Goal: Transaction & Acquisition: Purchase product/service

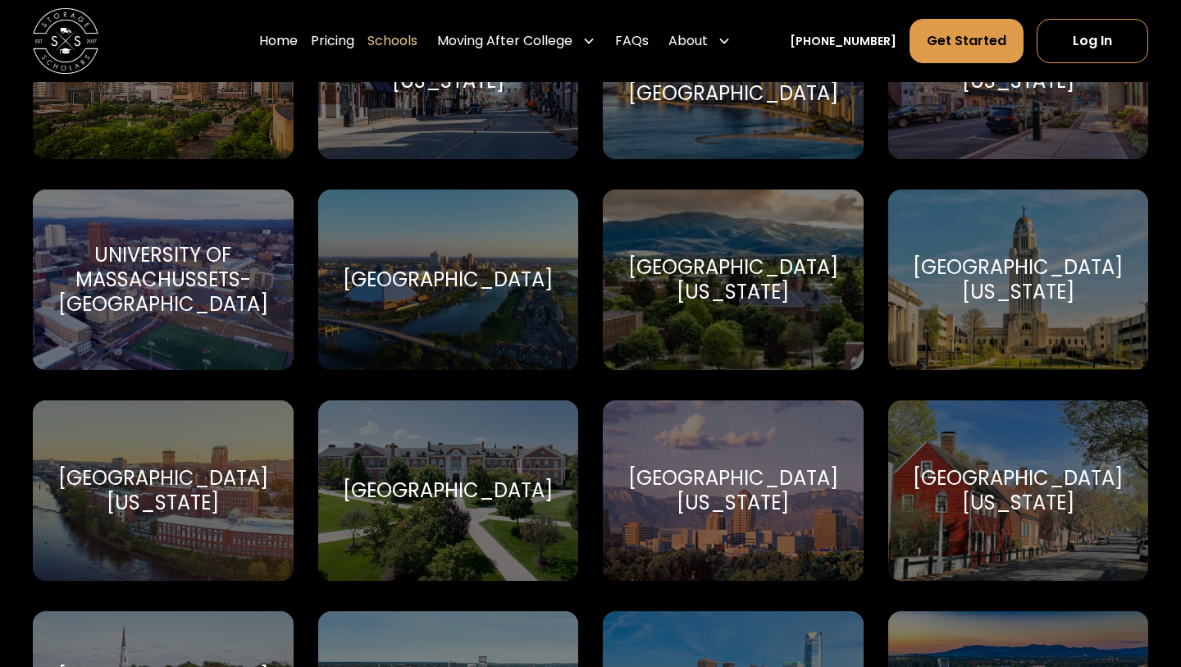
scroll to position [8178, 0]
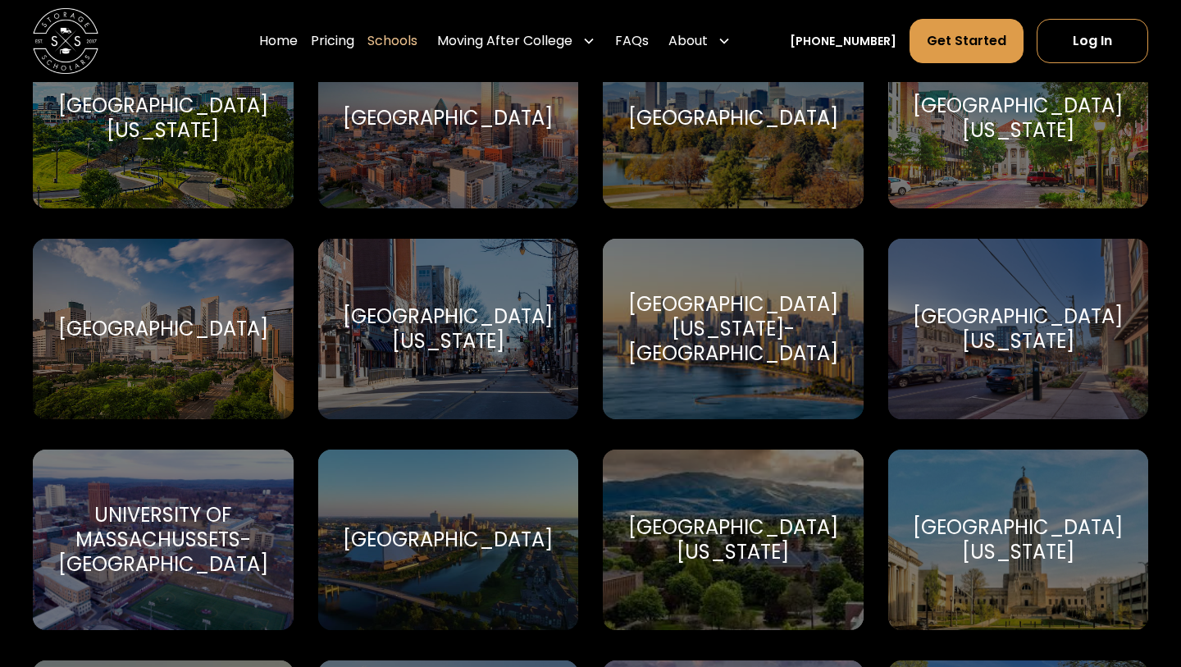
click at [407, 40] on link "Schools" at bounding box center [392, 41] width 50 height 46
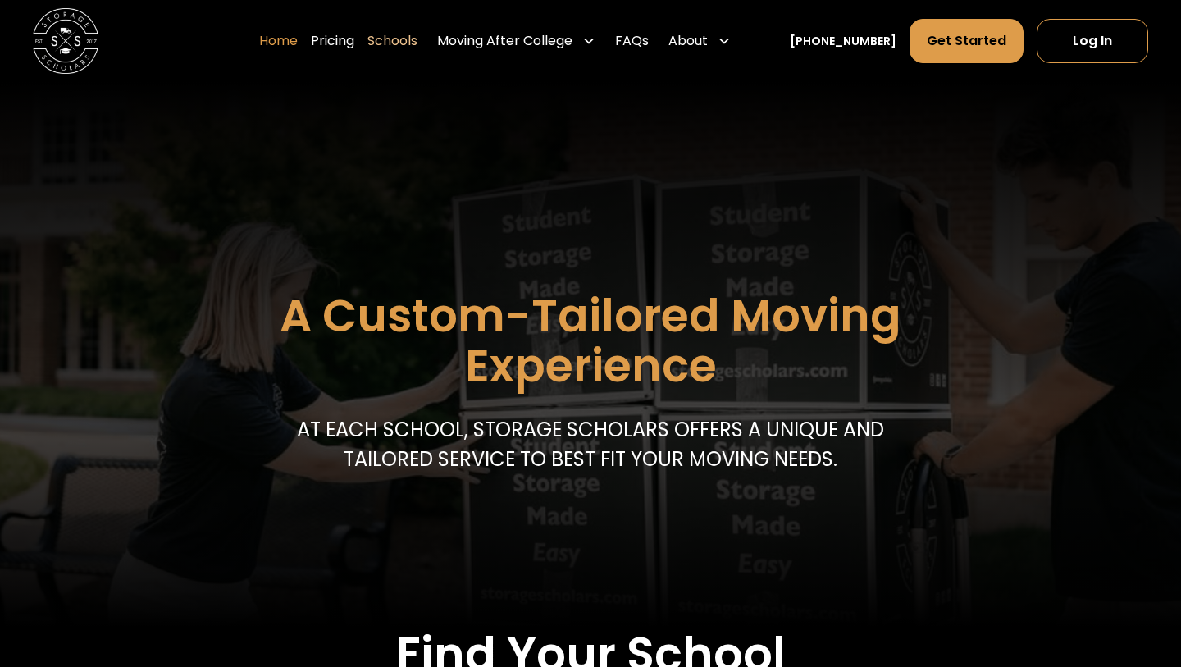
click at [298, 43] on link "Home" at bounding box center [278, 41] width 39 height 46
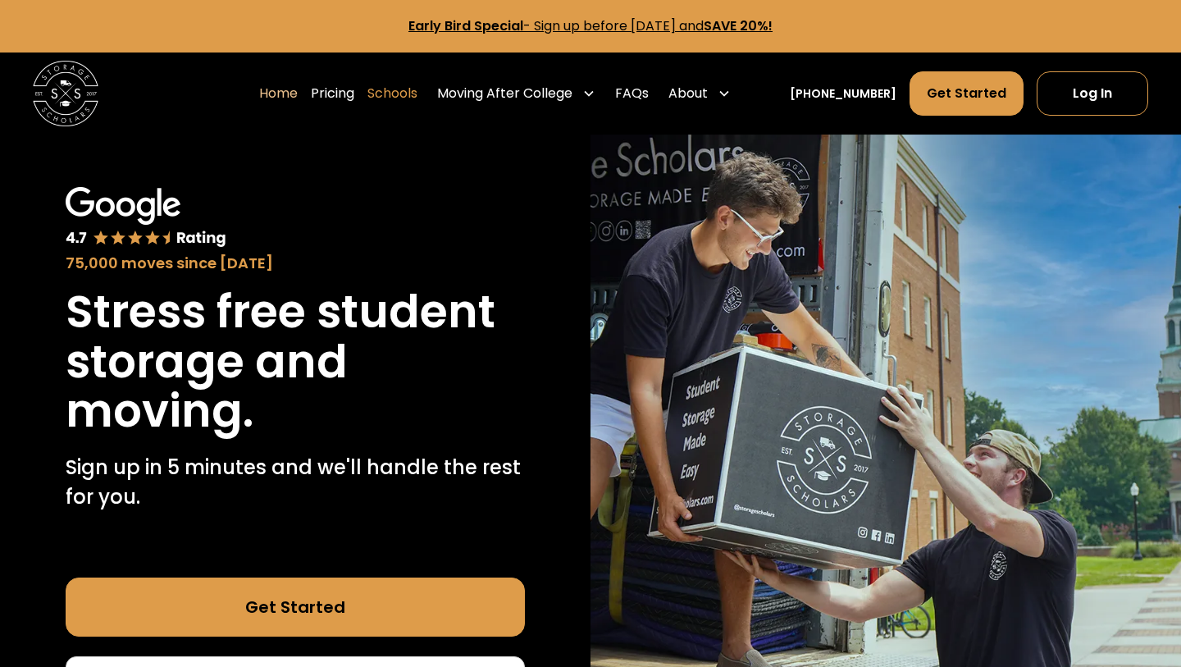
click at [404, 94] on link "Schools" at bounding box center [392, 94] width 50 height 46
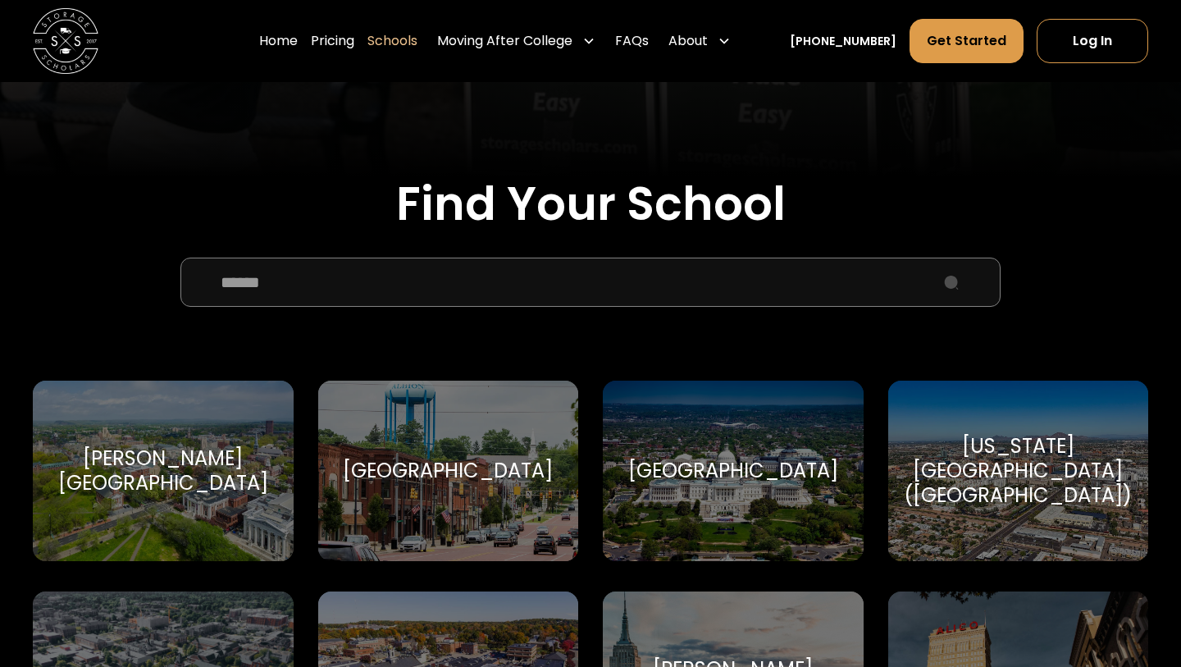
scroll to position [427, 0]
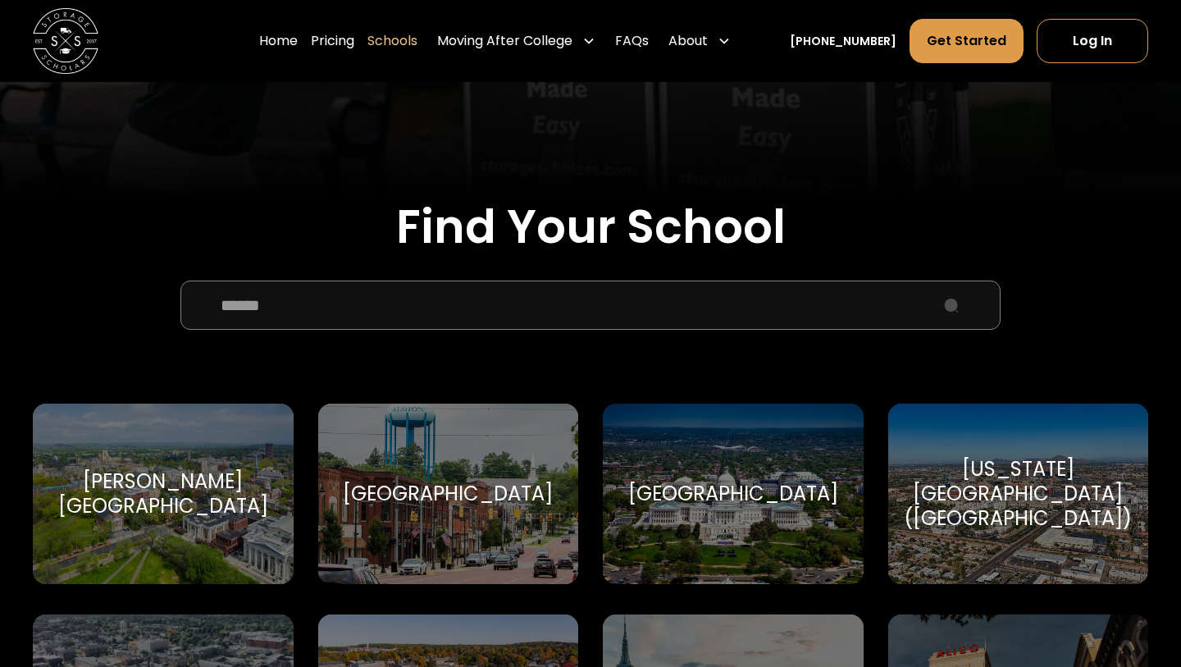
click at [676, 311] on input "School Select Form" at bounding box center [590, 304] width 820 height 49
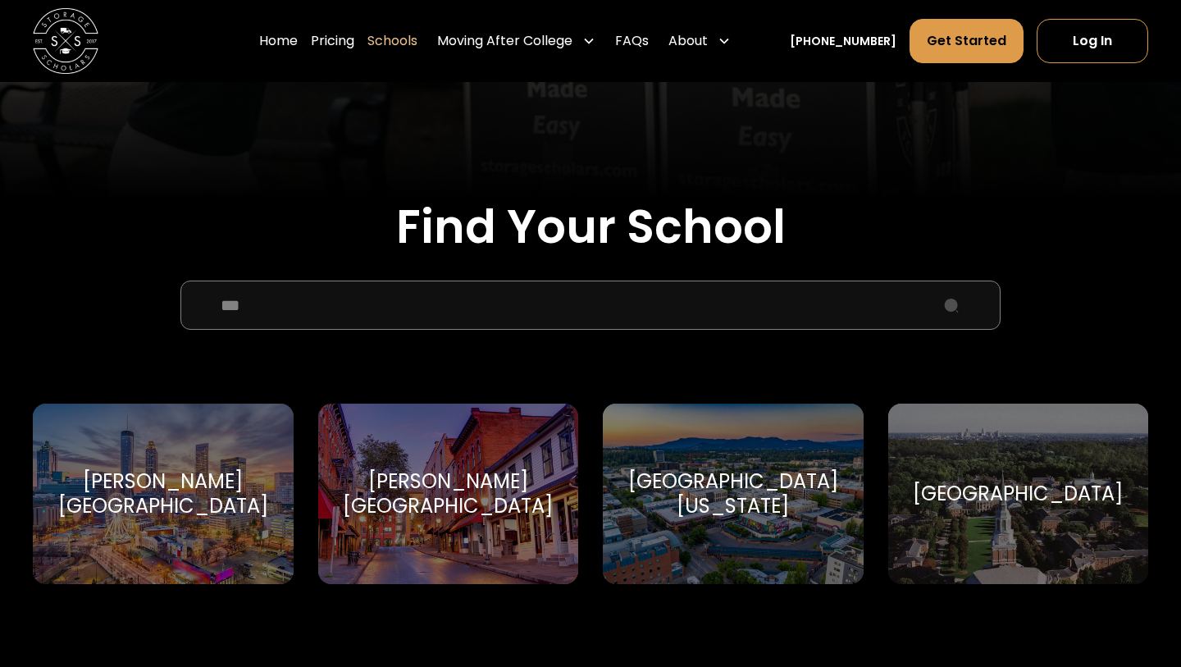
type input "***"
click at [790, 494] on div "University of Oregon" at bounding box center [732, 493] width 221 height 49
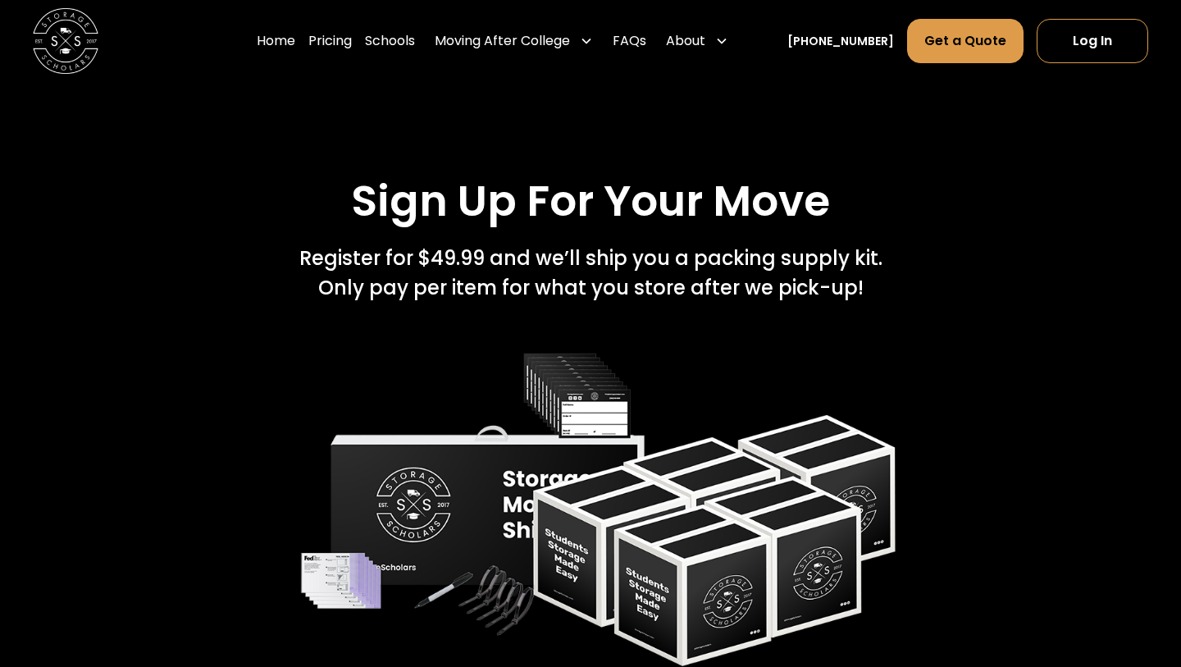
scroll to position [3207, 0]
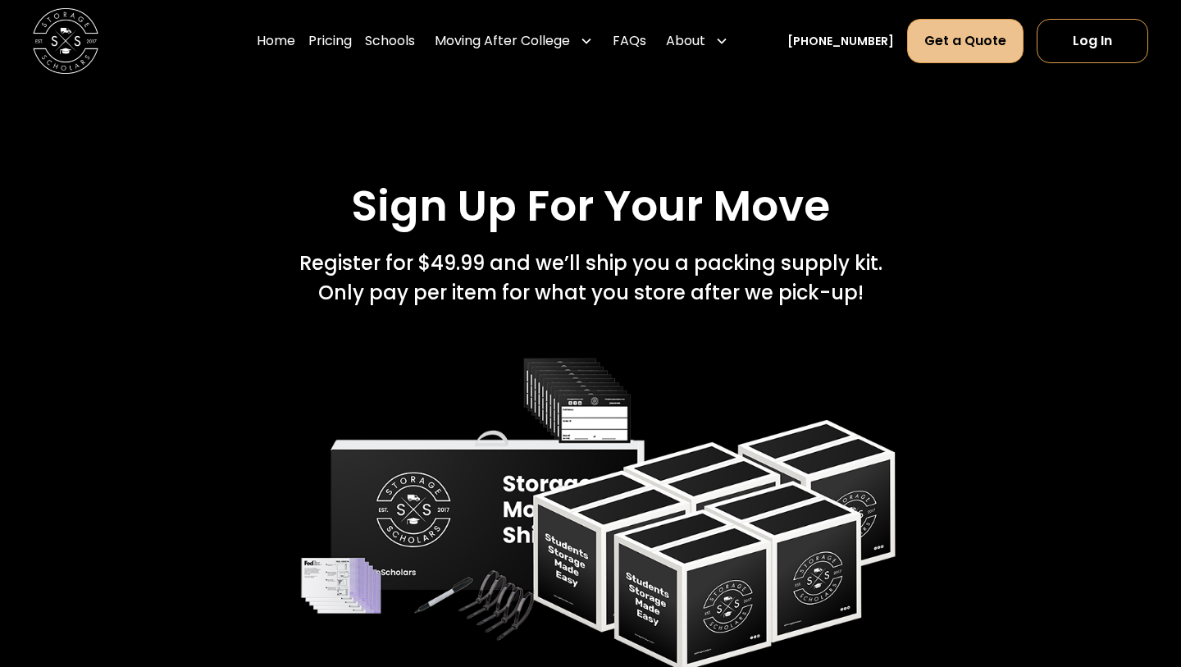
click at [948, 53] on link "Get a Quote" at bounding box center [965, 41] width 116 height 44
